Goal: Information Seeking & Learning: Learn about a topic

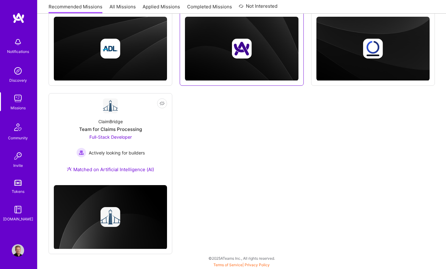
scroll to position [179, 0]
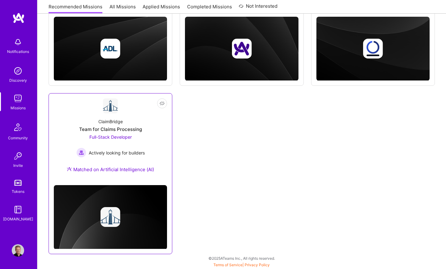
click at [146, 137] on div "ClaimBridge Team for Claims Processing Full-Stack Developer Actively looking fo…" at bounding box center [110, 146] width 113 height 67
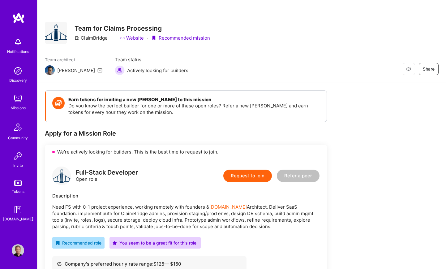
click at [19, 16] on img at bounding box center [18, 17] width 12 height 11
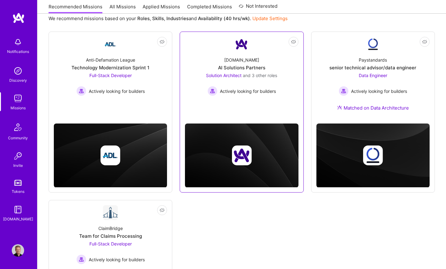
scroll to position [74, 0]
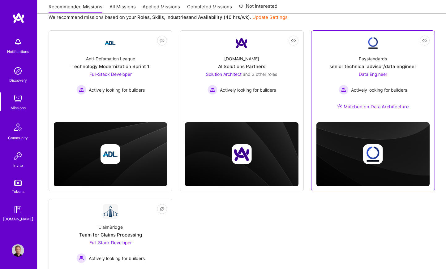
click at [341, 67] on div "senior technical advisor/data engineer" at bounding box center [372, 66] width 87 height 6
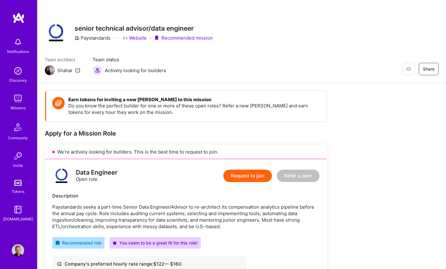
click at [19, 20] on img at bounding box center [18, 17] width 12 height 11
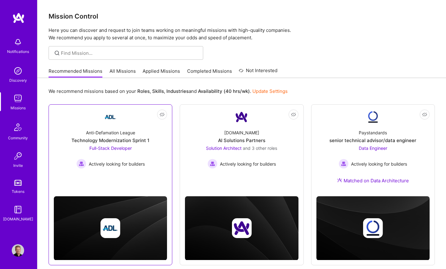
click at [145, 167] on div "Anti-Defamation League Technology Modernization Sprint 1 Full-Stack Developer A…" at bounding box center [110, 146] width 113 height 44
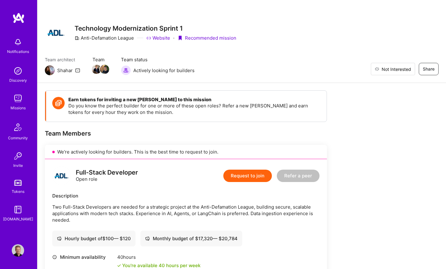
click at [398, 68] on span "Not Interested" at bounding box center [396, 69] width 29 height 6
click at [19, 12] on div "Notifications Discovery Missions Community Invite Tokens [DOMAIN_NAME] Profile" at bounding box center [18, 134] width 37 height 269
click at [18, 16] on img at bounding box center [18, 17] width 12 height 11
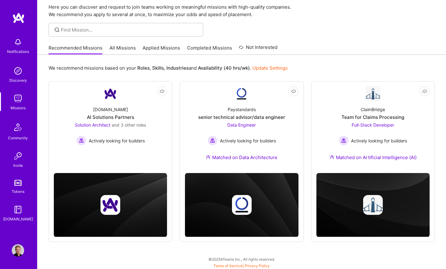
click at [158, 50] on link "Applied Missions" at bounding box center [161, 50] width 37 height 10
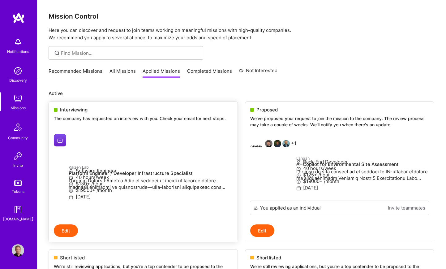
scroll to position [-1, 0]
